Goal: Information Seeking & Learning: Learn about a topic

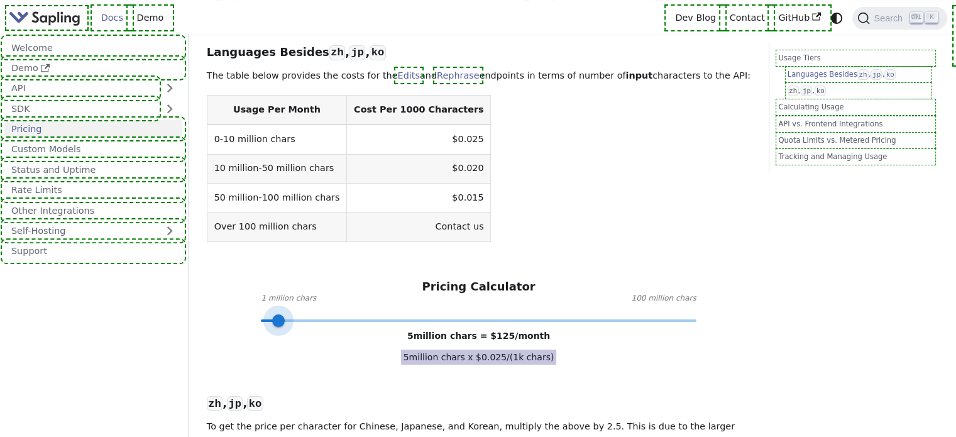
type input "1"
drag, startPoint x: 392, startPoint y: 275, endPoint x: 237, endPoint y: 274, distance: 155.3
click at [238, 280] on div "Pricing Calculator 1 million chars 100 million chars 1 million chars = $ 25 /mo…" at bounding box center [479, 300] width 544 height 41
drag, startPoint x: 255, startPoint y: 275, endPoint x: 209, endPoint y: 266, distance: 46.7
click at [209, 280] on div "Pricing Calculator 1 million chars 100 million chars 1 million chars = $ 25 /mo…" at bounding box center [479, 300] width 544 height 41
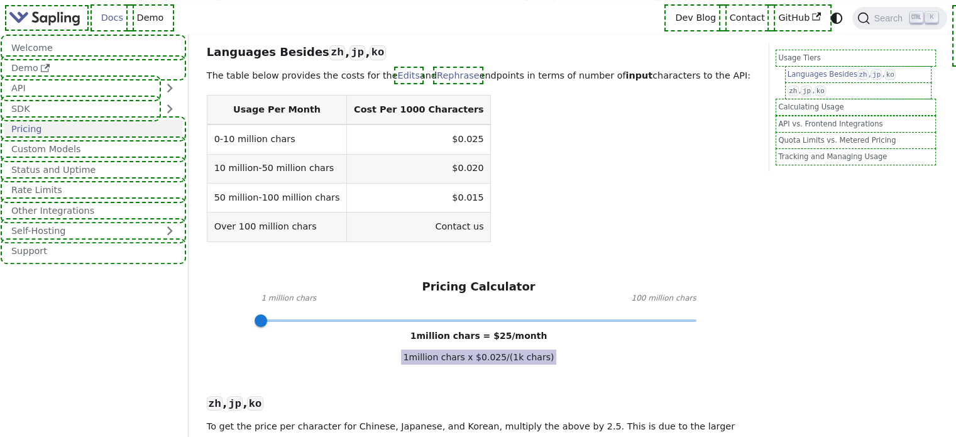
drag, startPoint x: 384, startPoint y: 314, endPoint x: 404, endPoint y: 310, distance: 21.1
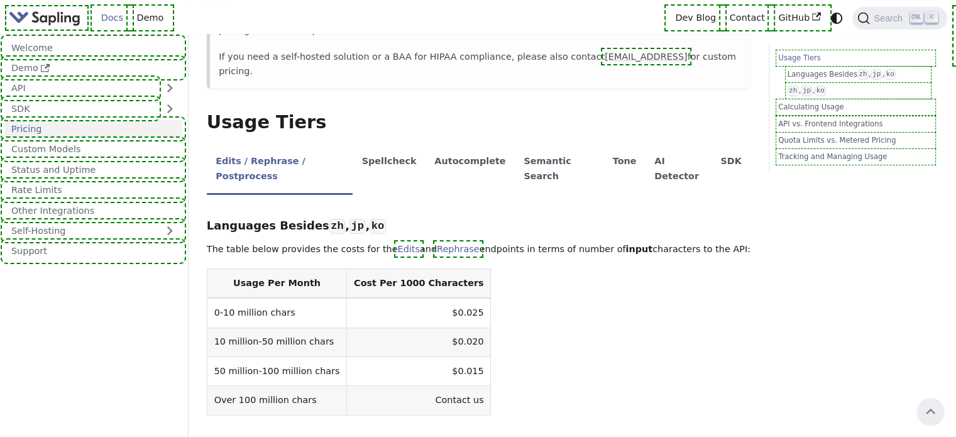
scroll to position [189, 0]
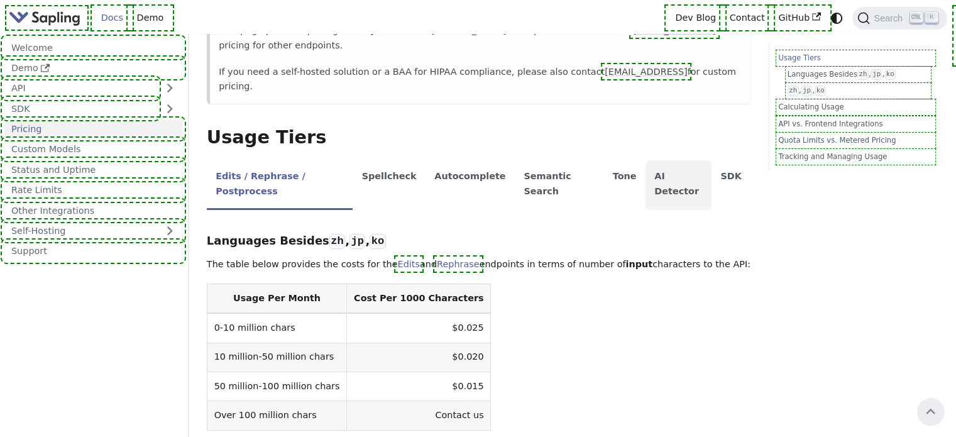
click at [646, 160] on li "AI Detector" at bounding box center [679, 185] width 66 height 50
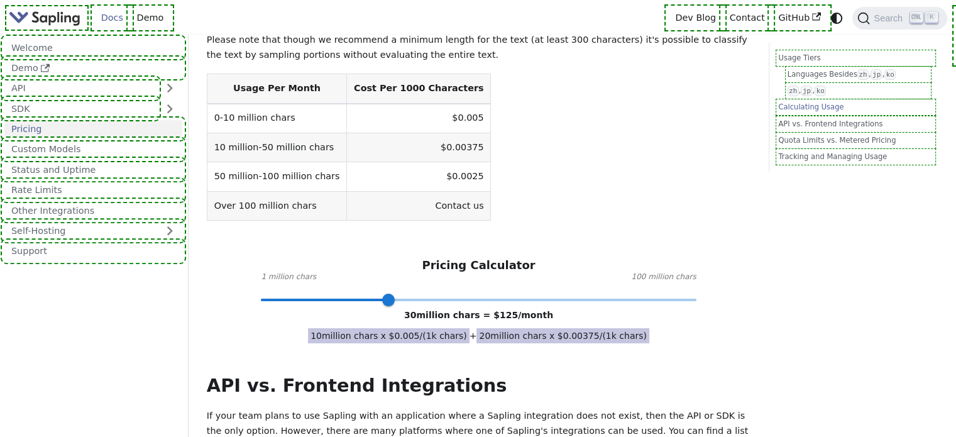
scroll to position [440, 0]
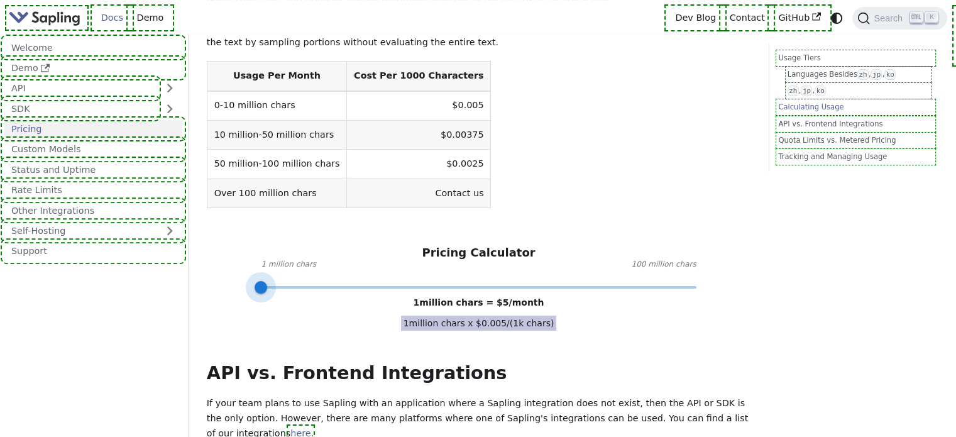
drag, startPoint x: 393, startPoint y: 240, endPoint x: 213, endPoint y: 231, distance: 180.7
click at [213, 246] on div "Pricing Calculator 1 million chars 100 million chars 1 million chars = $ 5 /mon…" at bounding box center [479, 266] width 544 height 41
type input "1"
click at [256, 281] on span at bounding box center [261, 287] width 13 height 13
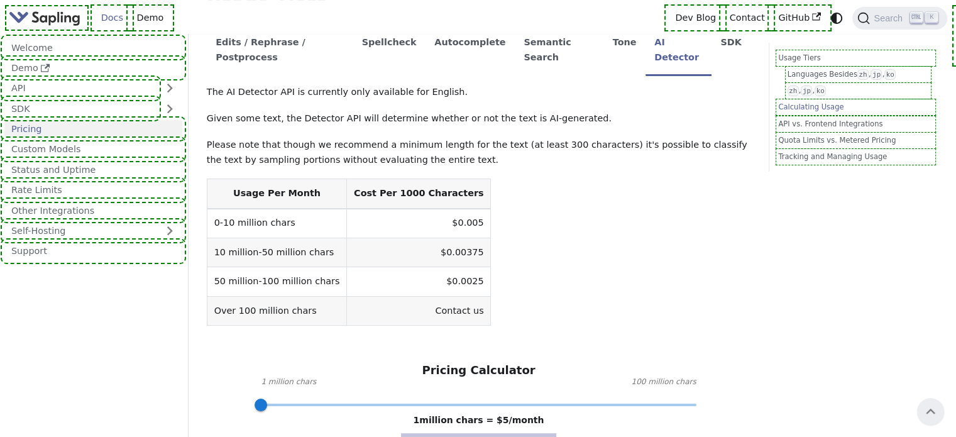
scroll to position [314, 0]
